Goal: Transaction & Acquisition: Purchase product/service

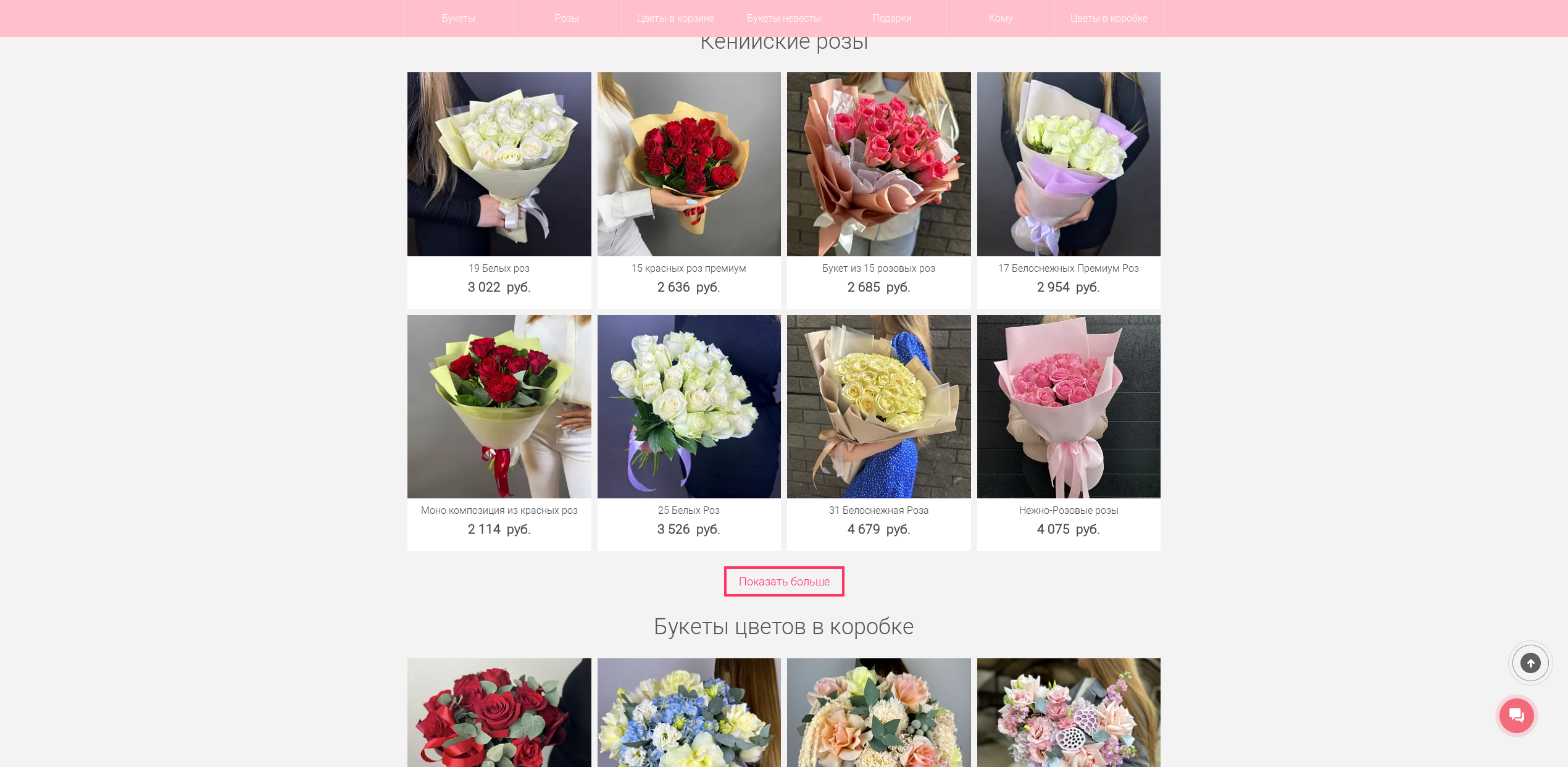
scroll to position [2140, 0]
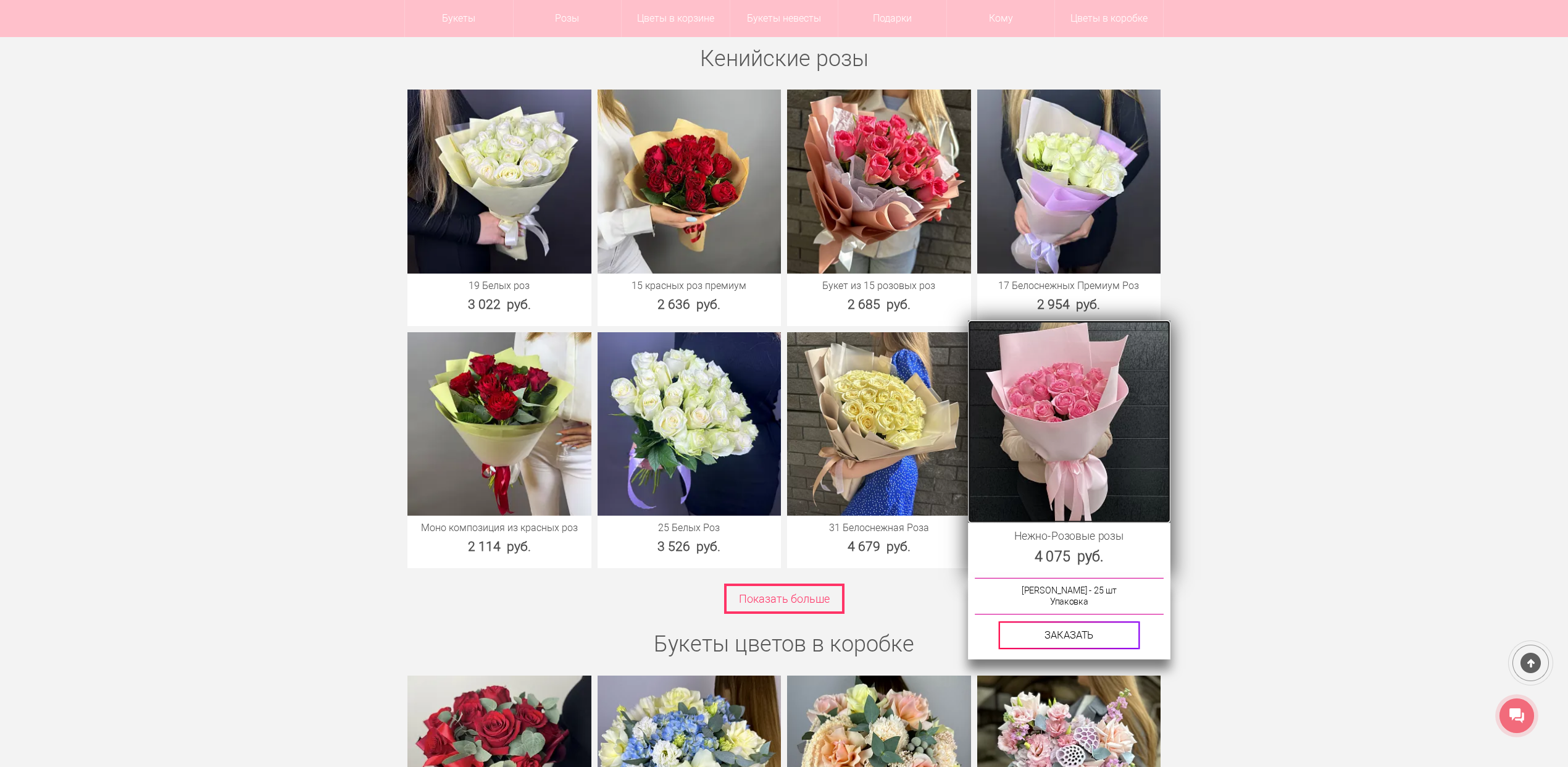
click at [1080, 413] on img at bounding box center [1069, 421] width 202 height 202
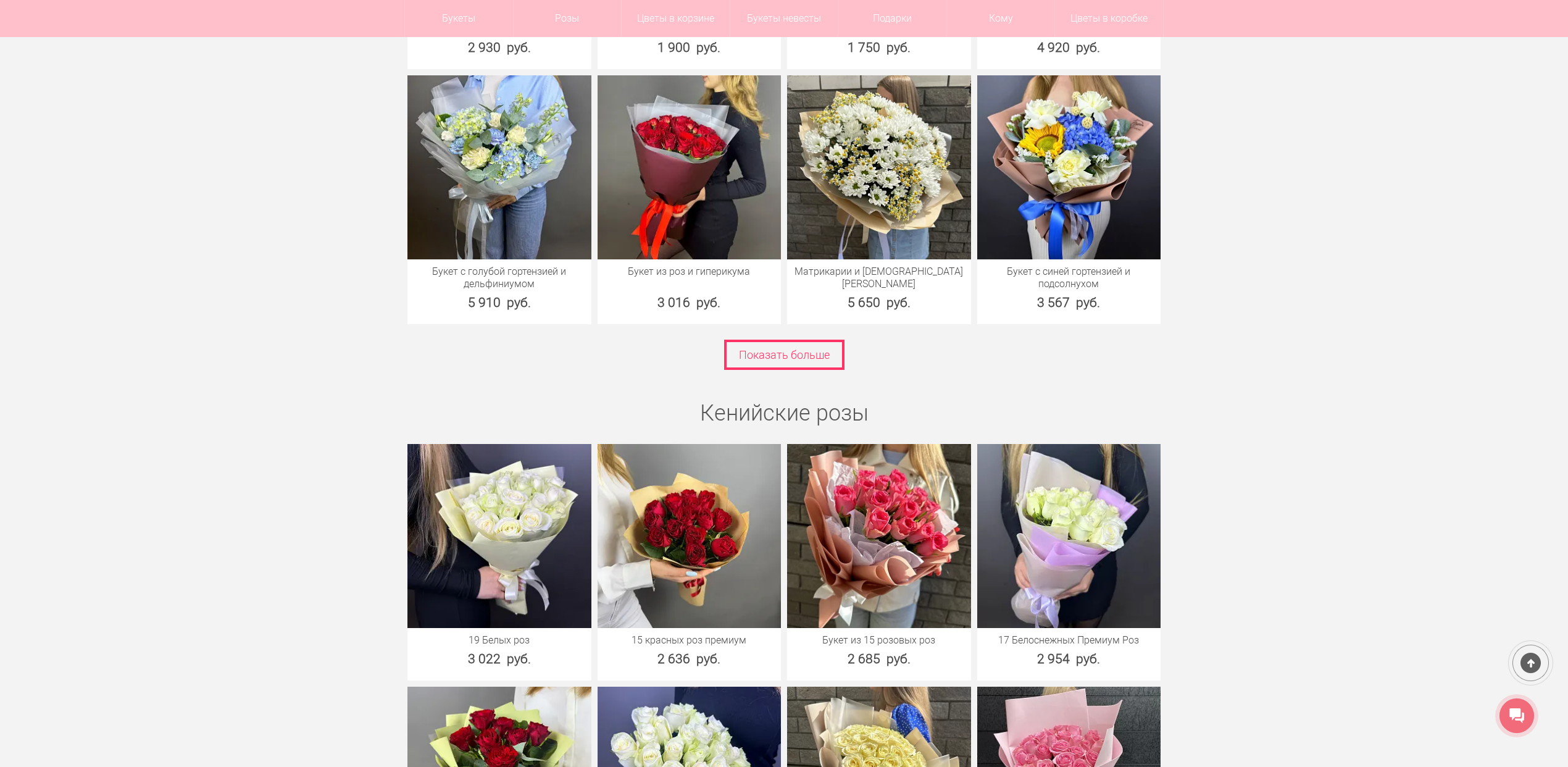
scroll to position [1647, 0]
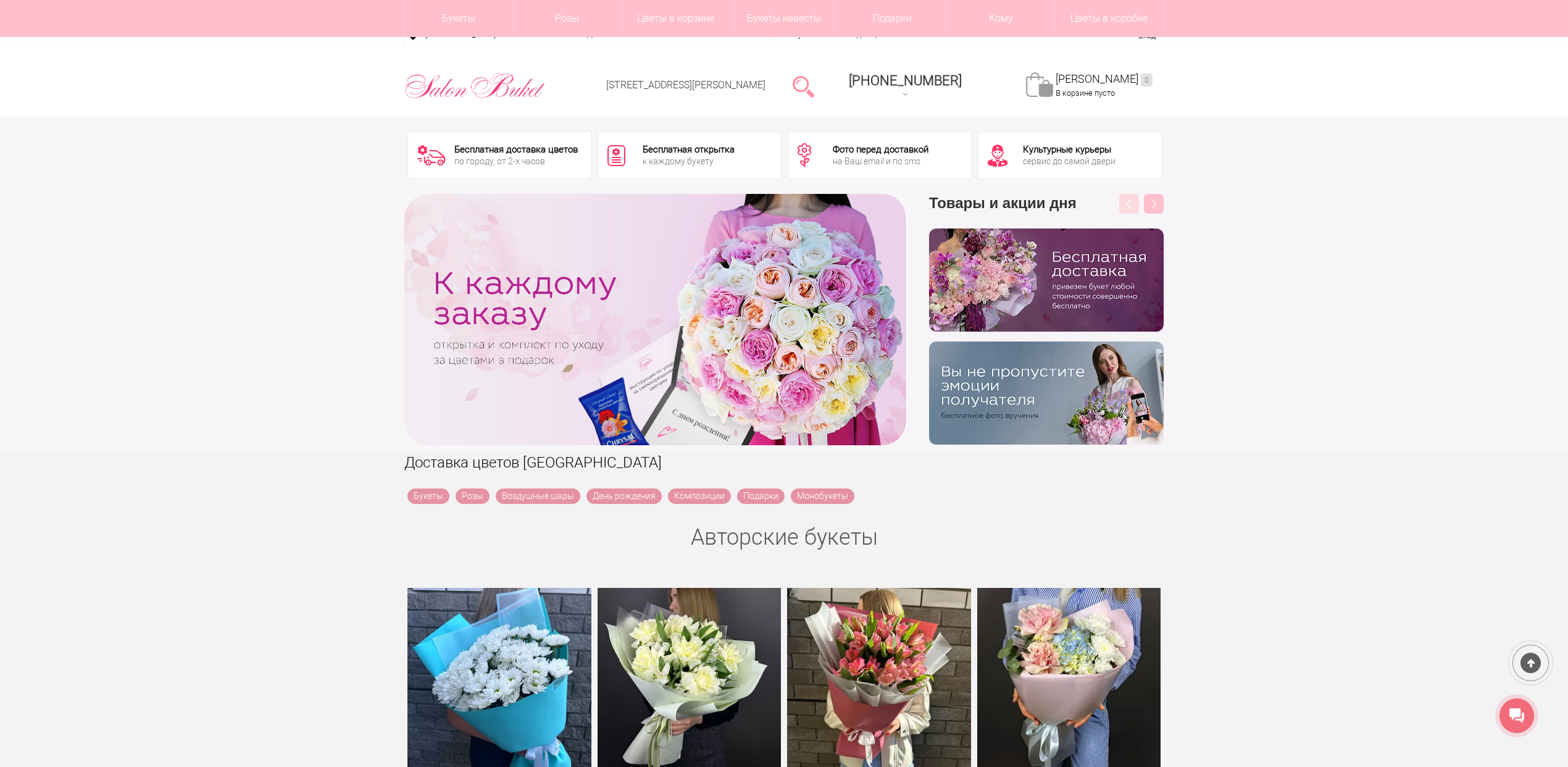
scroll to position [1647, 0]
